Goal: Transaction & Acquisition: Purchase product/service

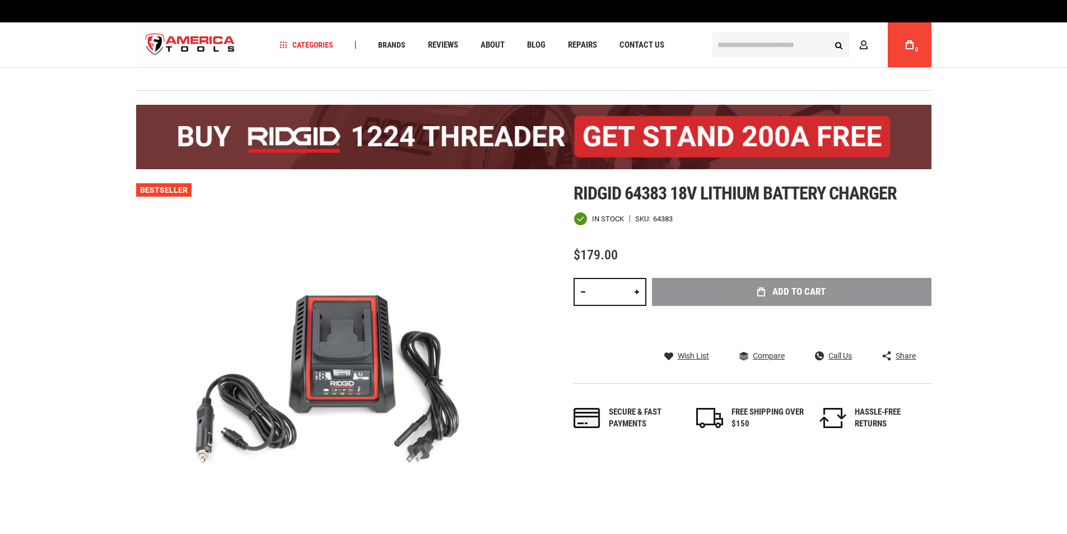
click at [784, 292] on div "Add to Cart" at bounding box center [792, 309] width 280 height 62
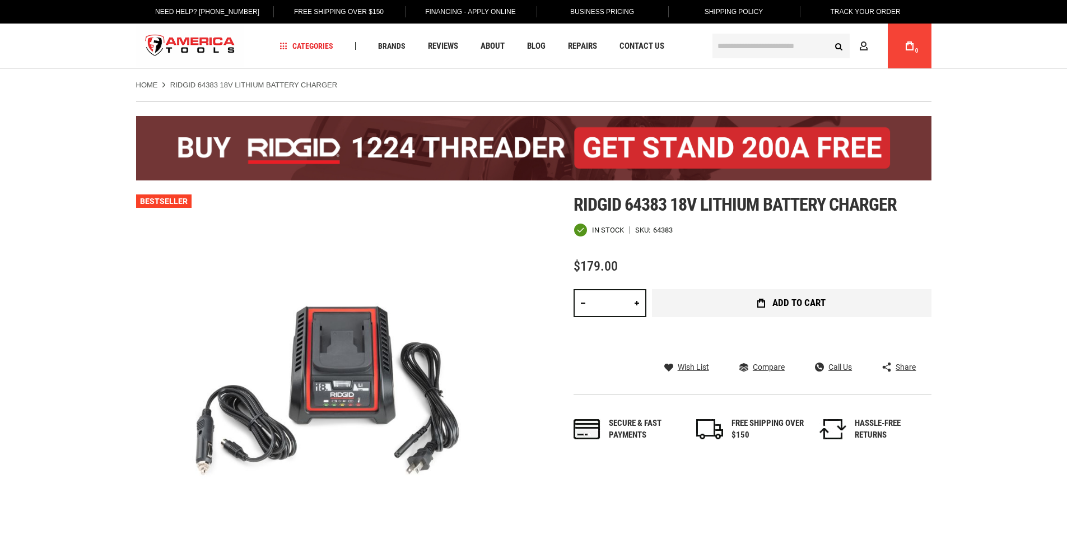
click at [810, 305] on span "Add to Cart" at bounding box center [799, 303] width 53 height 10
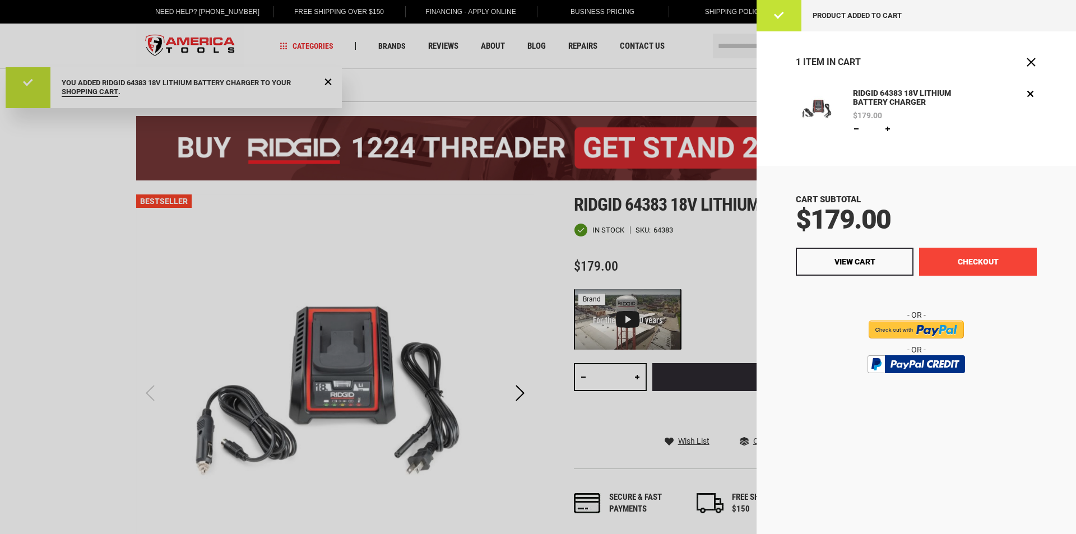
click at [968, 229] on div "$179.00" at bounding box center [916, 219] width 241 height 27
click at [967, 259] on button "Checkout" at bounding box center [978, 262] width 118 height 28
